Goal: Information Seeking & Learning: Learn about a topic

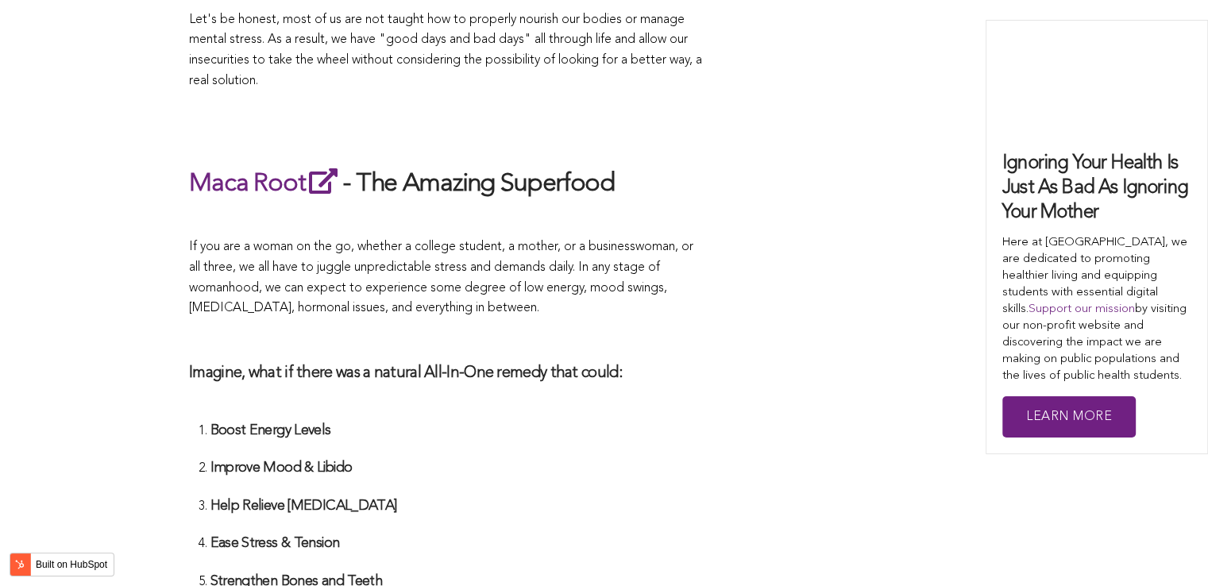
scroll to position [5900, 0]
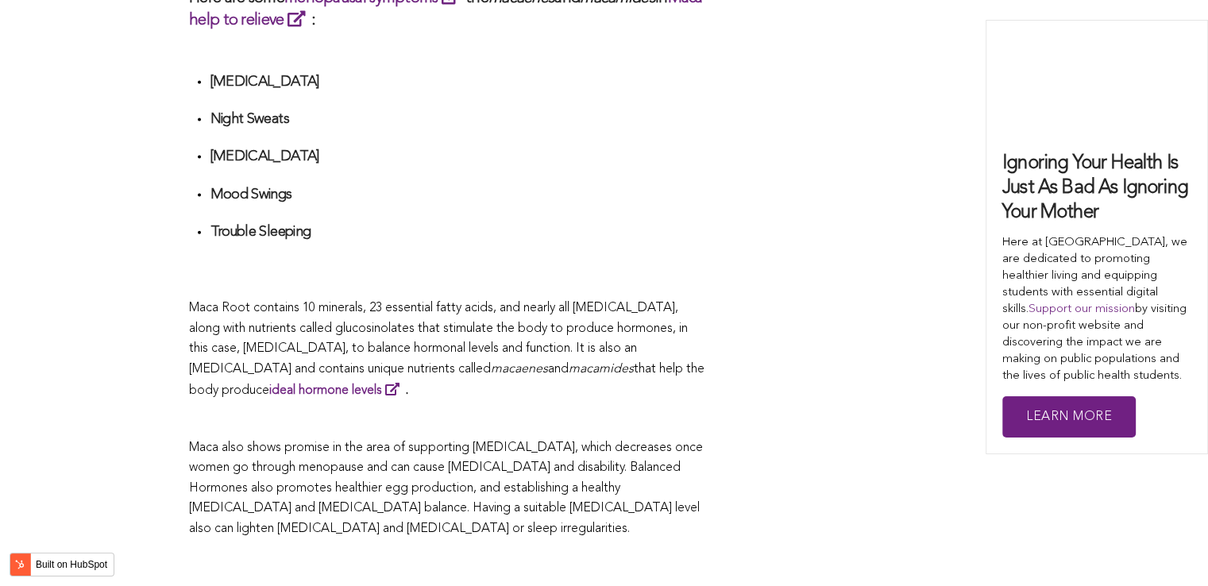
click at [646, 302] on span "Maca Root contains 10 minerals, 23 essential fatty acids, and nearly all [MEDIC…" at bounding box center [438, 339] width 499 height 74
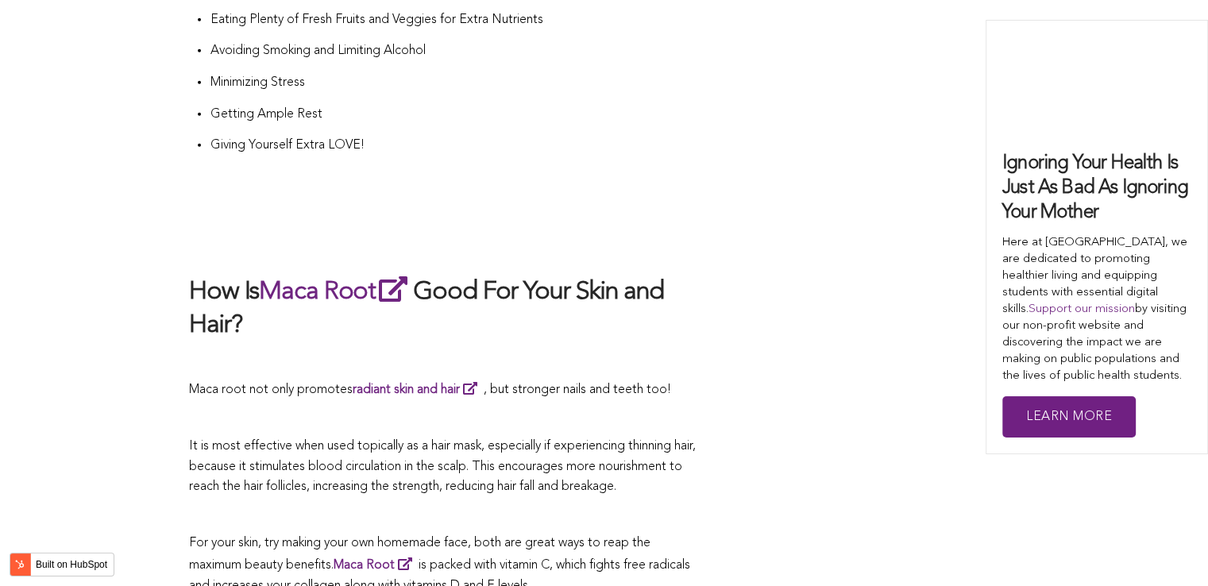
scroll to position [4734, 0]
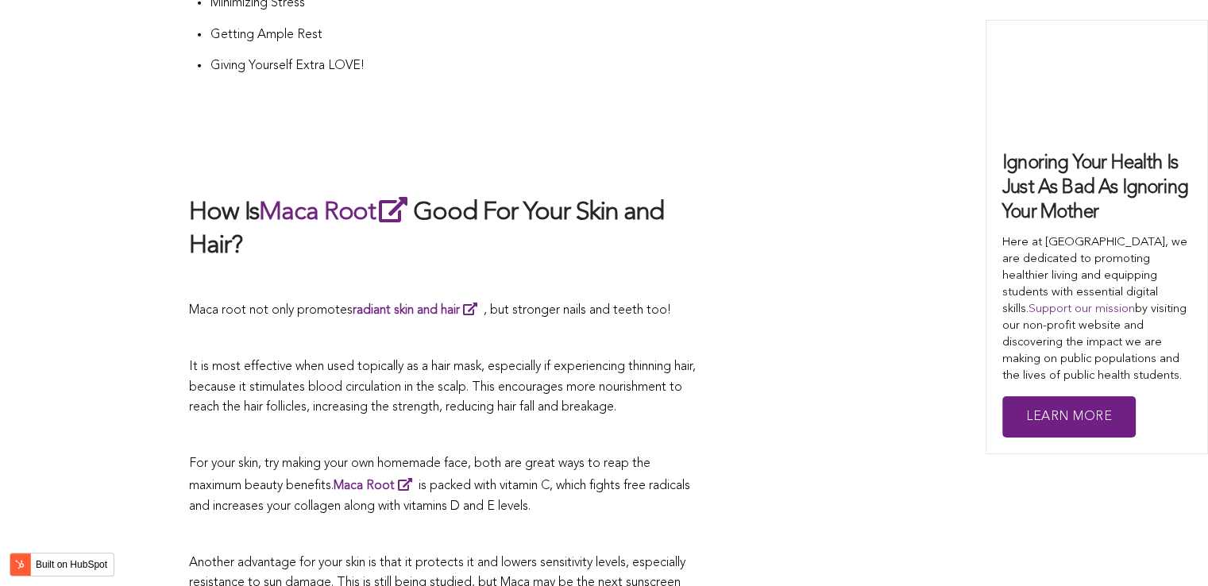
click at [609, 144] on h2 at bounding box center [447, 160] width 516 height 33
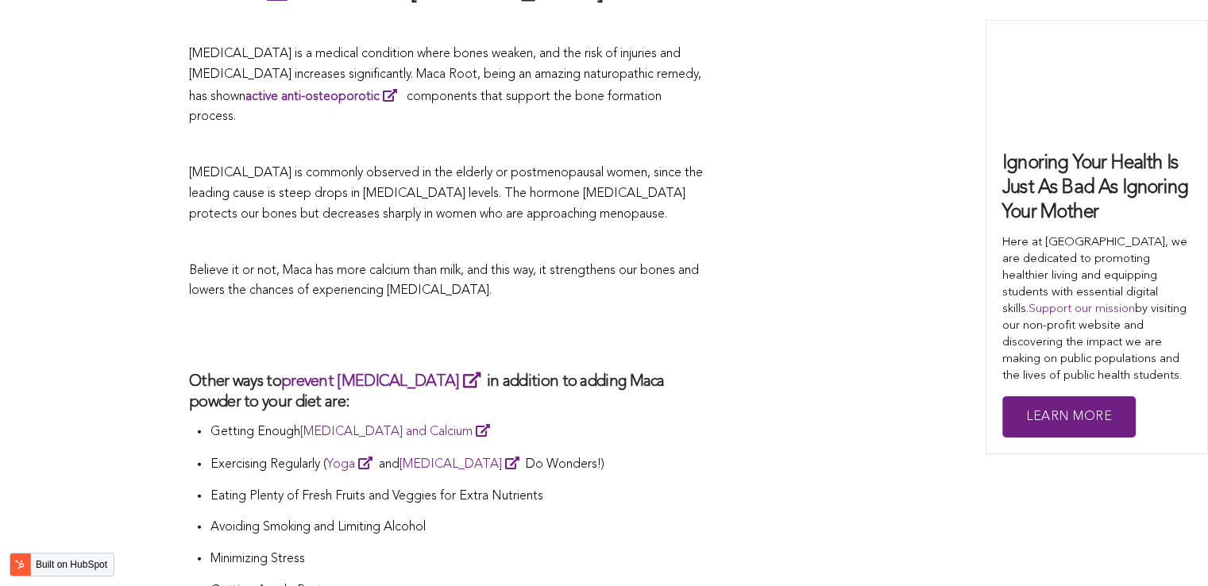
scroll to position [2899, 0]
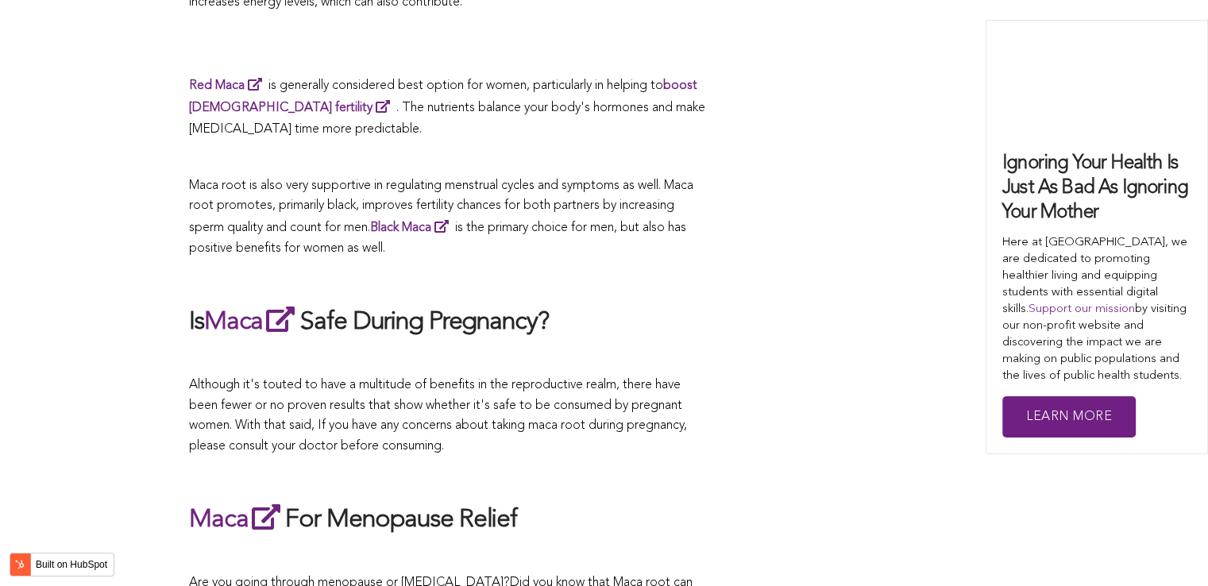
click at [579, 302] on h2 "Is Maca Safe During Pregnancy?" at bounding box center [447, 320] width 516 height 37
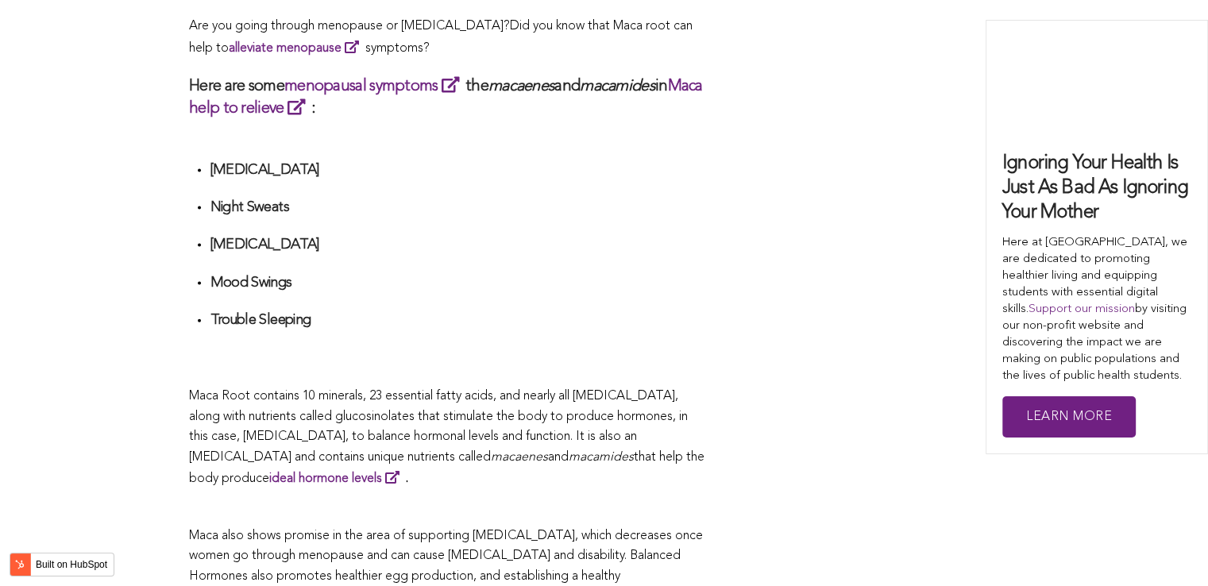
scroll to position [4360, 0]
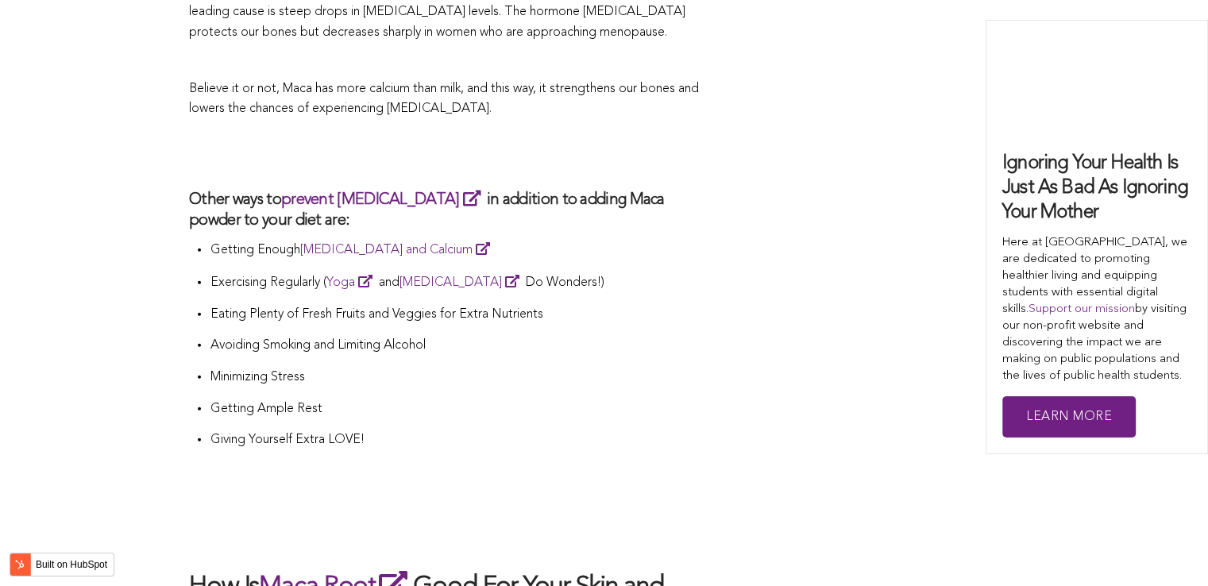
click at [526, 336] on li "Avoiding Smoking and Limiting Alcohol" at bounding box center [457, 352] width 495 height 32
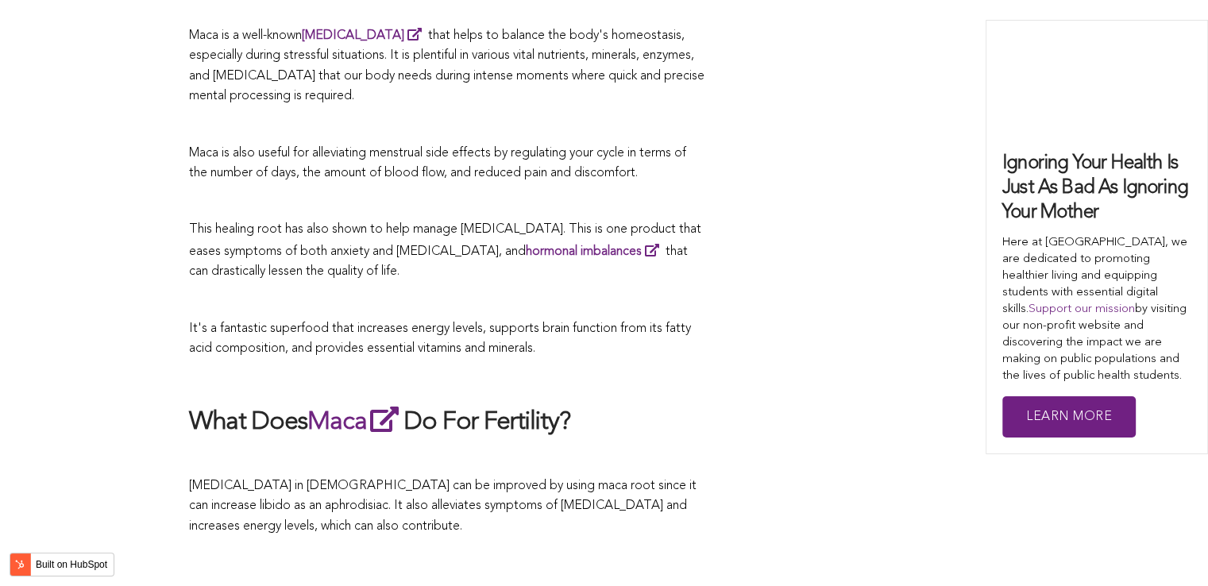
scroll to position [2801, 0]
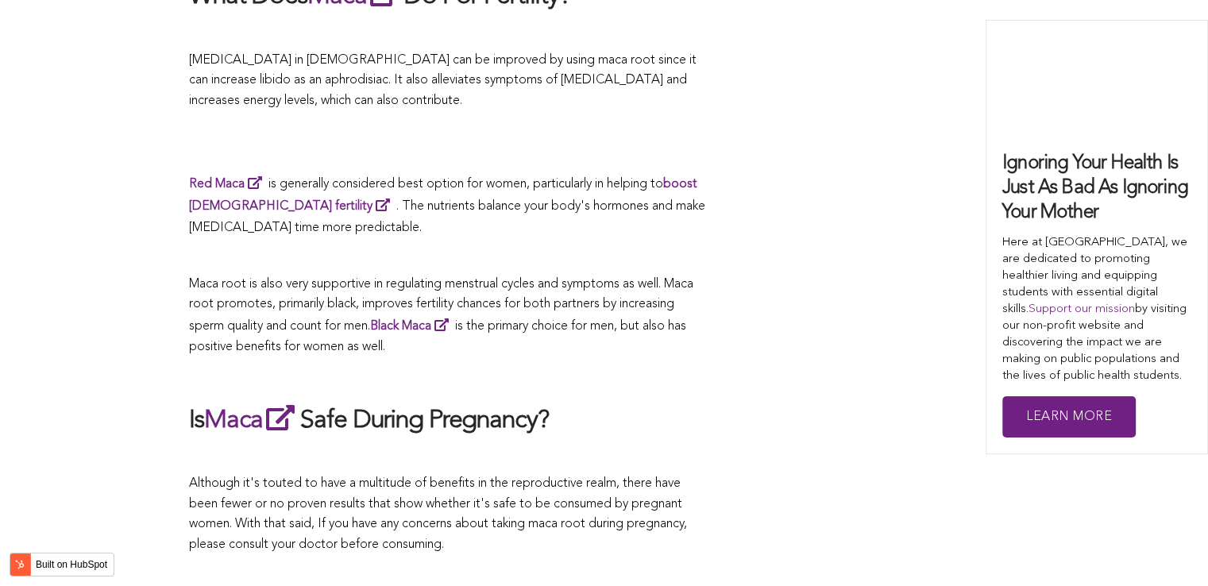
click at [604, 294] on span "Maca root is also very supportive in regulating menstrual cycles and symptoms a…" at bounding box center [441, 314] width 504 height 75
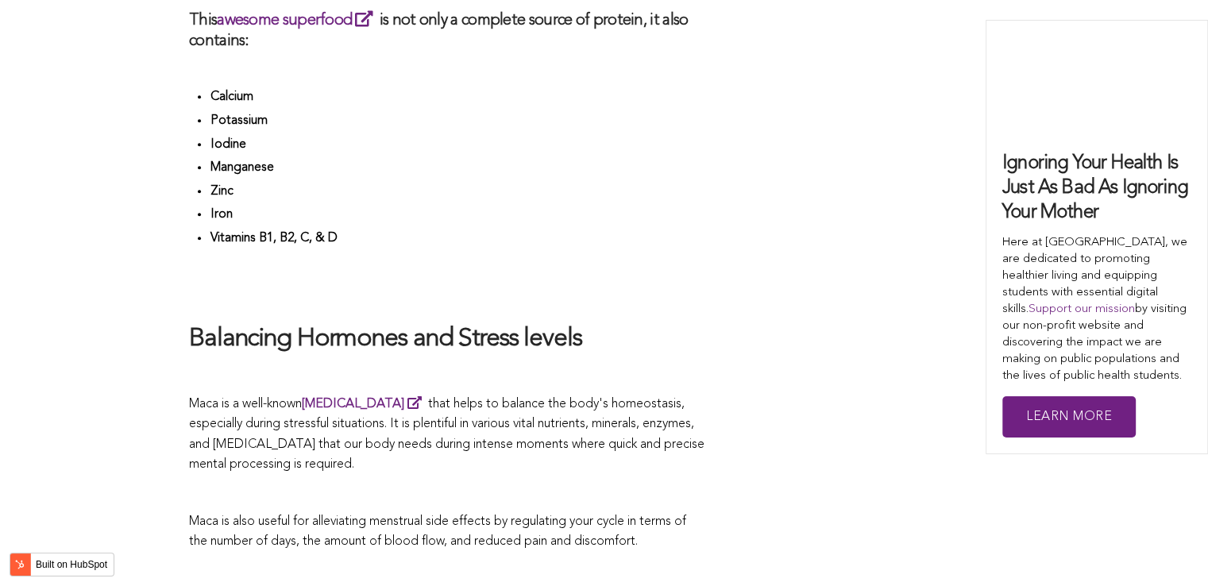
scroll to position [6026, 0]
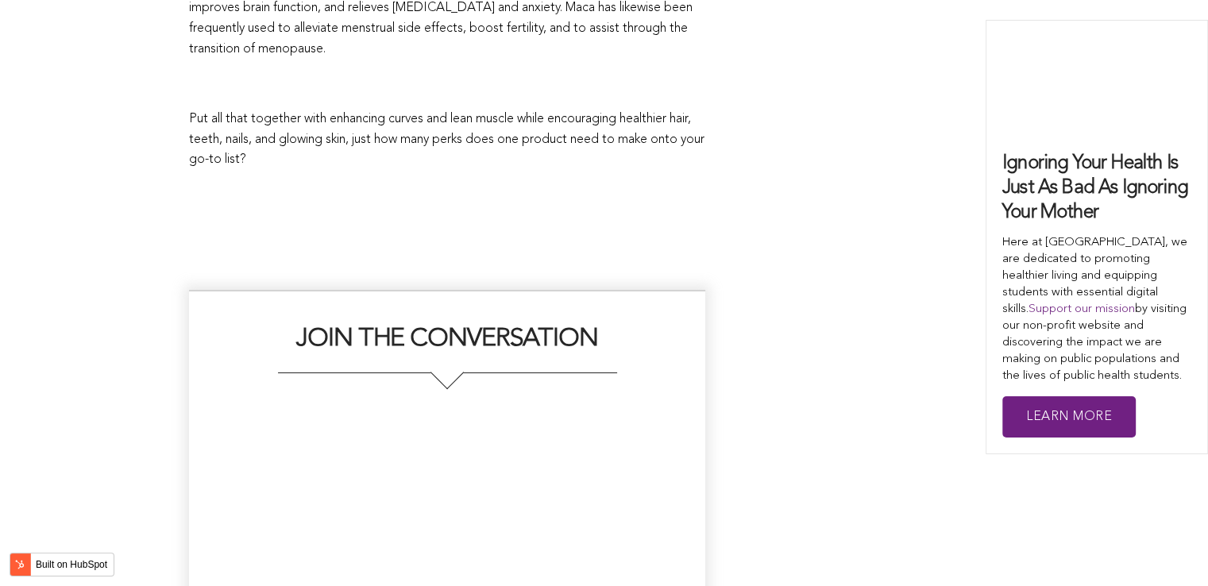
click at [470, 323] on h2 "JOIN THE CONVERSATION" at bounding box center [447, 347] width 484 height 49
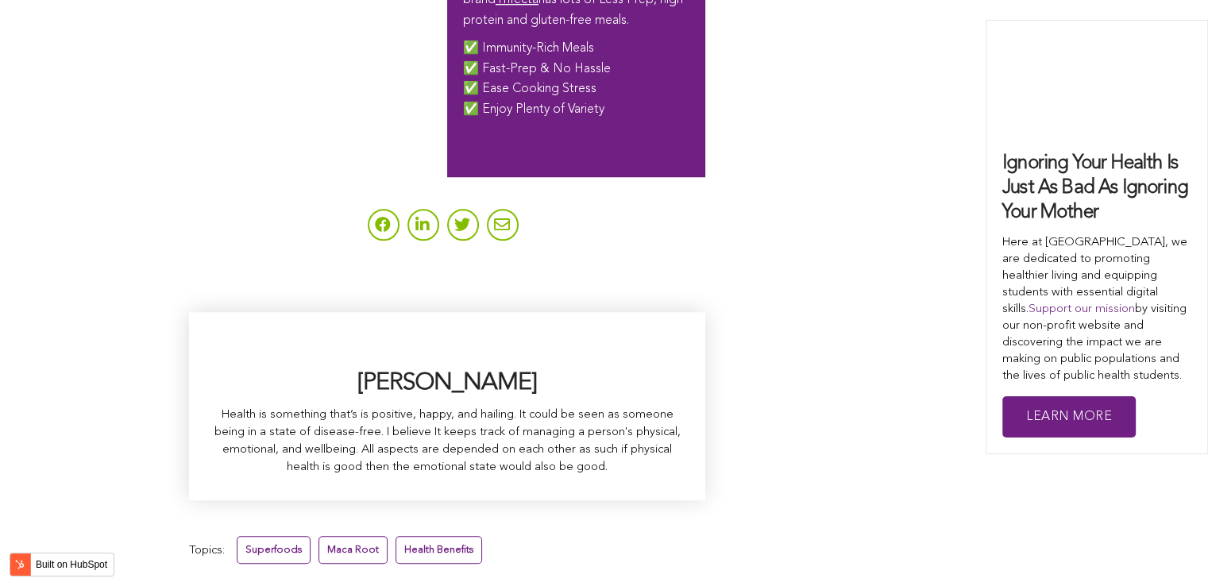
scroll to position [3658, 0]
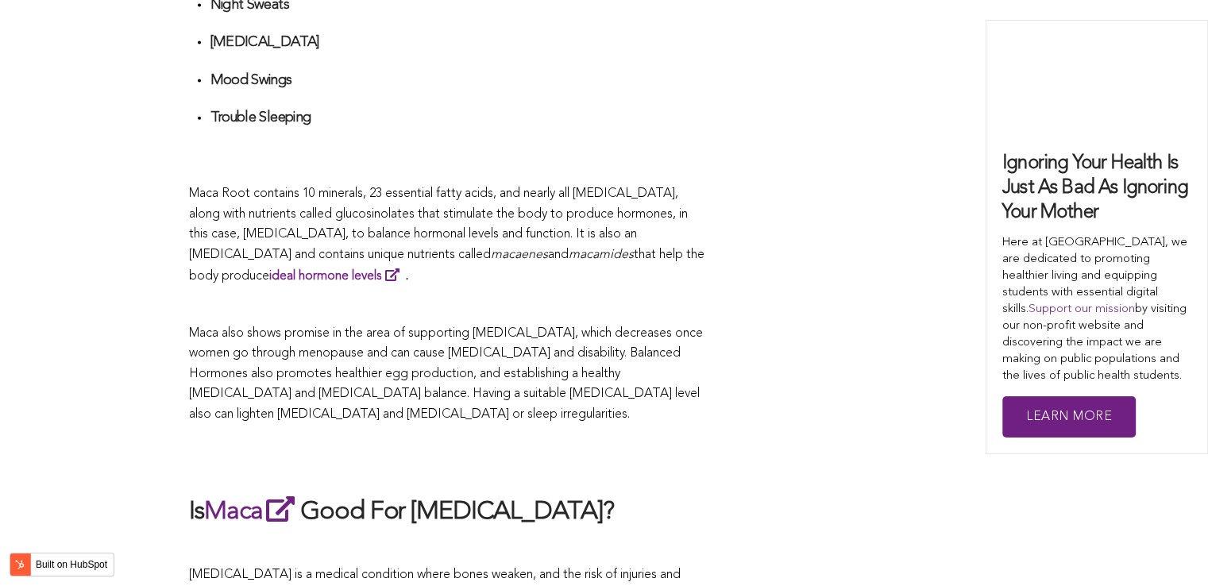
click at [658, 327] on span "Maca also shows promise in the area of supporting [MEDICAL_DATA], which decreas…" at bounding box center [446, 374] width 514 height 94
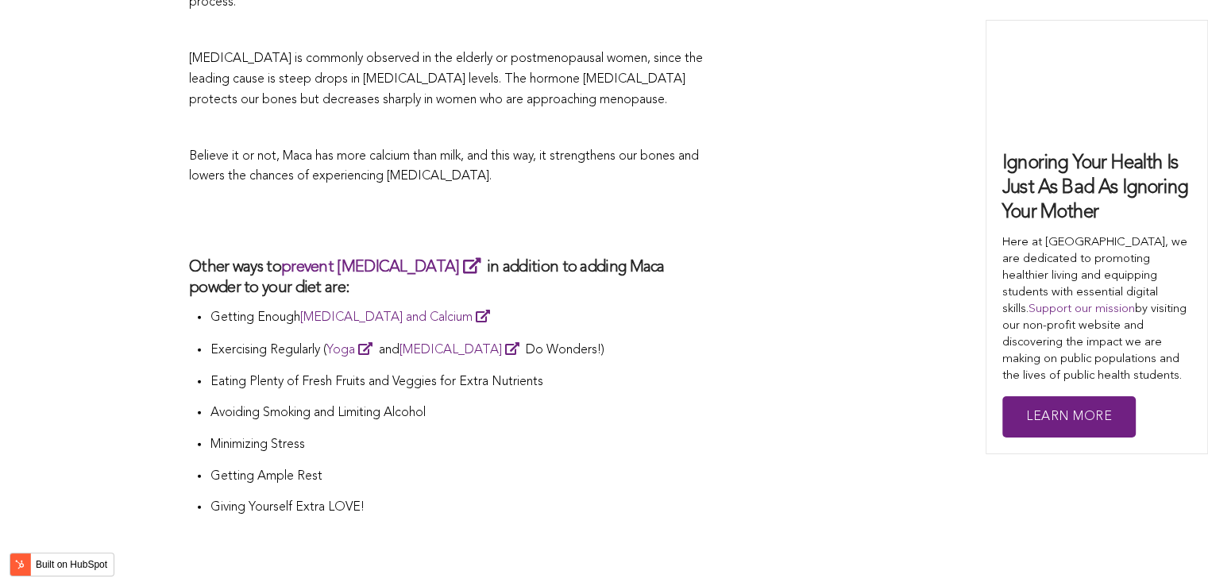
scroll to position [4938, 0]
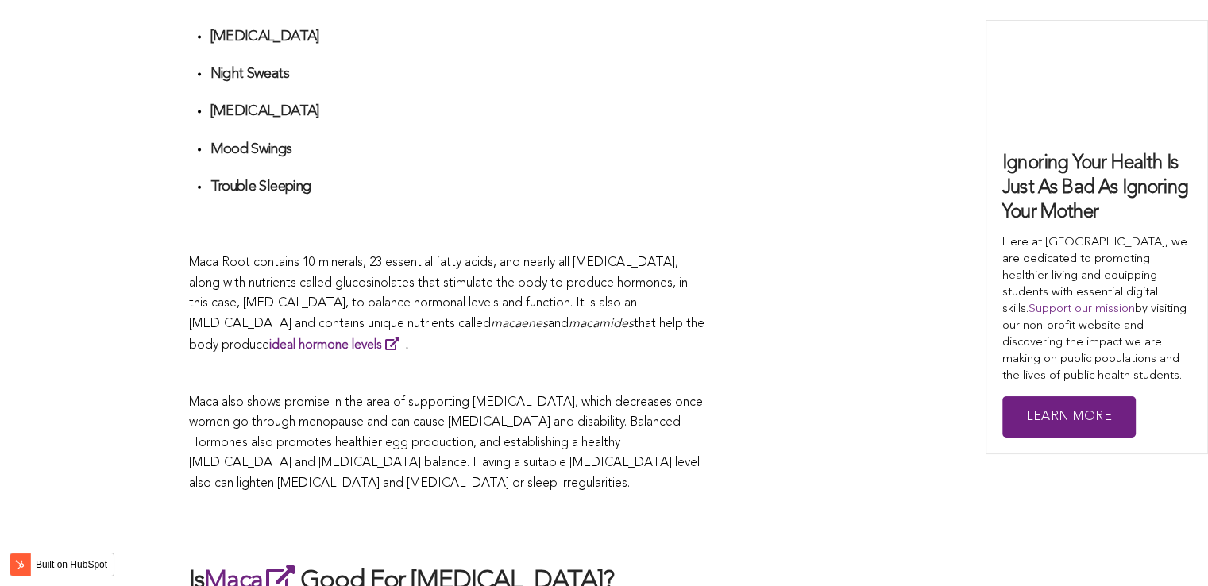
scroll to position [4386, 0]
